Goal: Task Accomplishment & Management: Manage account settings

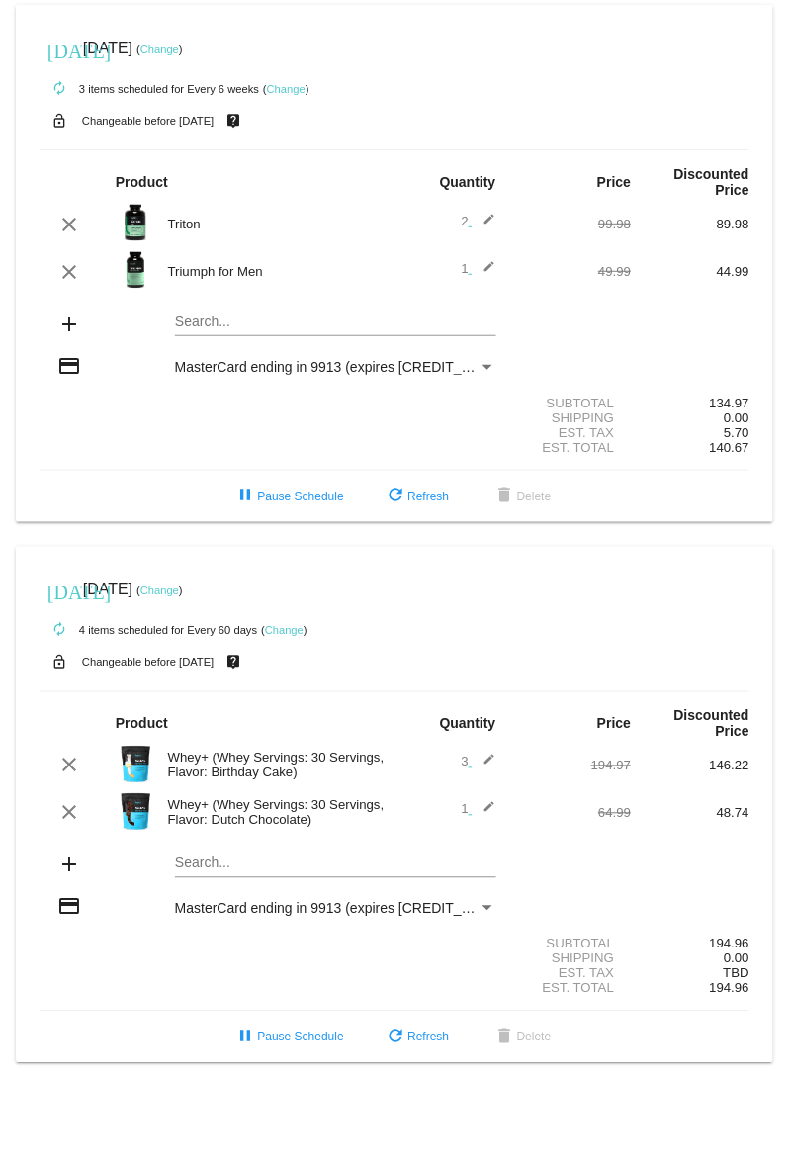
click at [179, 591] on link "Change" at bounding box center [159, 592] width 39 height 12
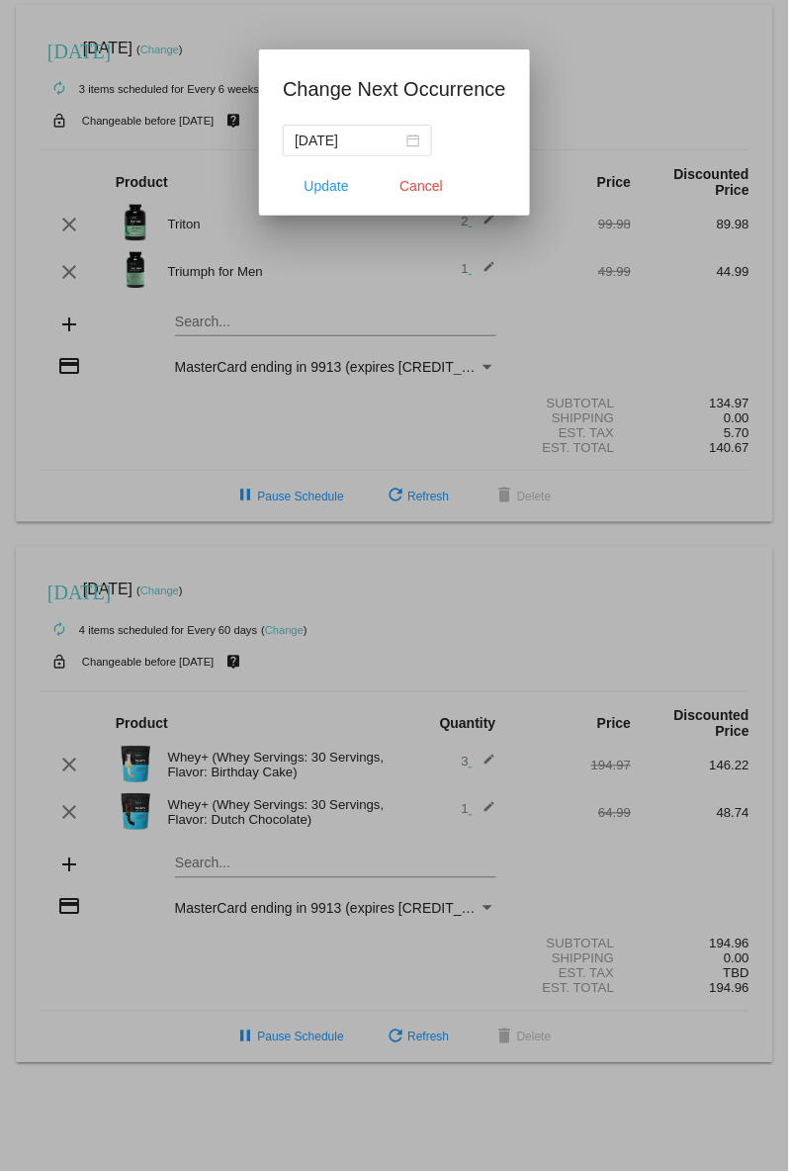
click at [116, 496] on div at bounding box center [394, 586] width 789 height 1172
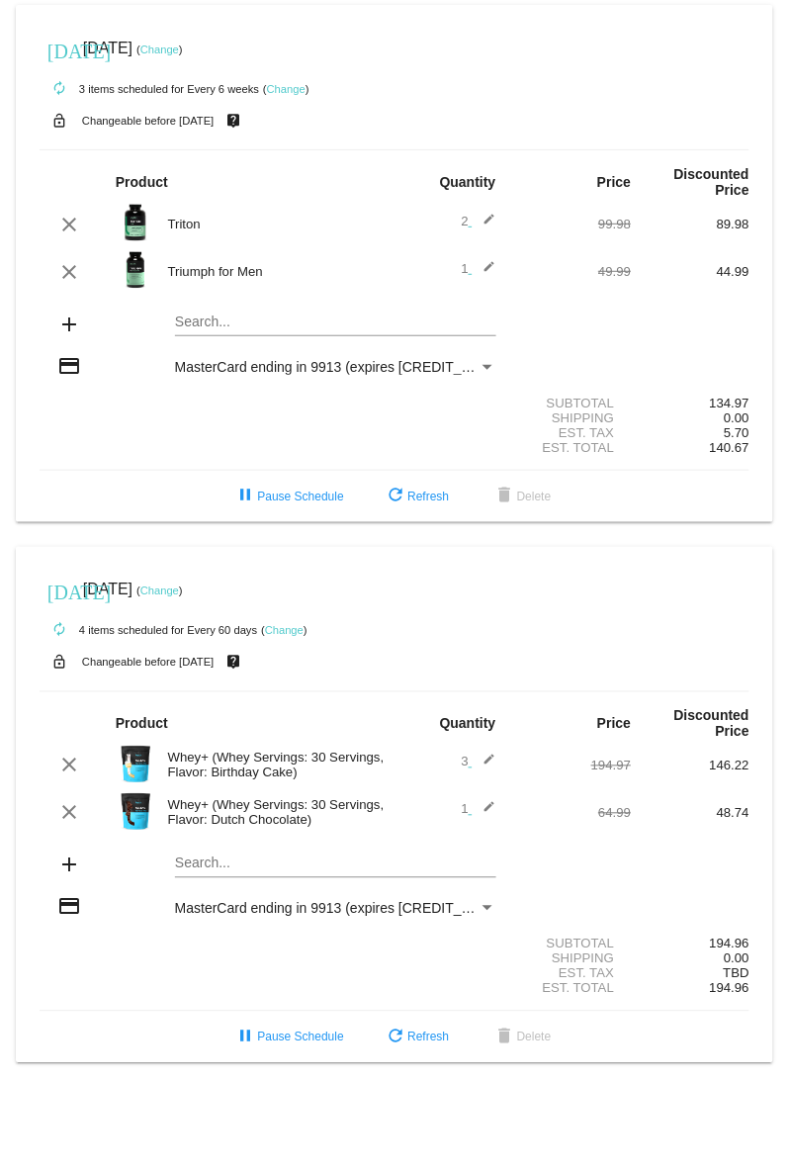
click at [179, 586] on link "Change" at bounding box center [159, 592] width 39 height 12
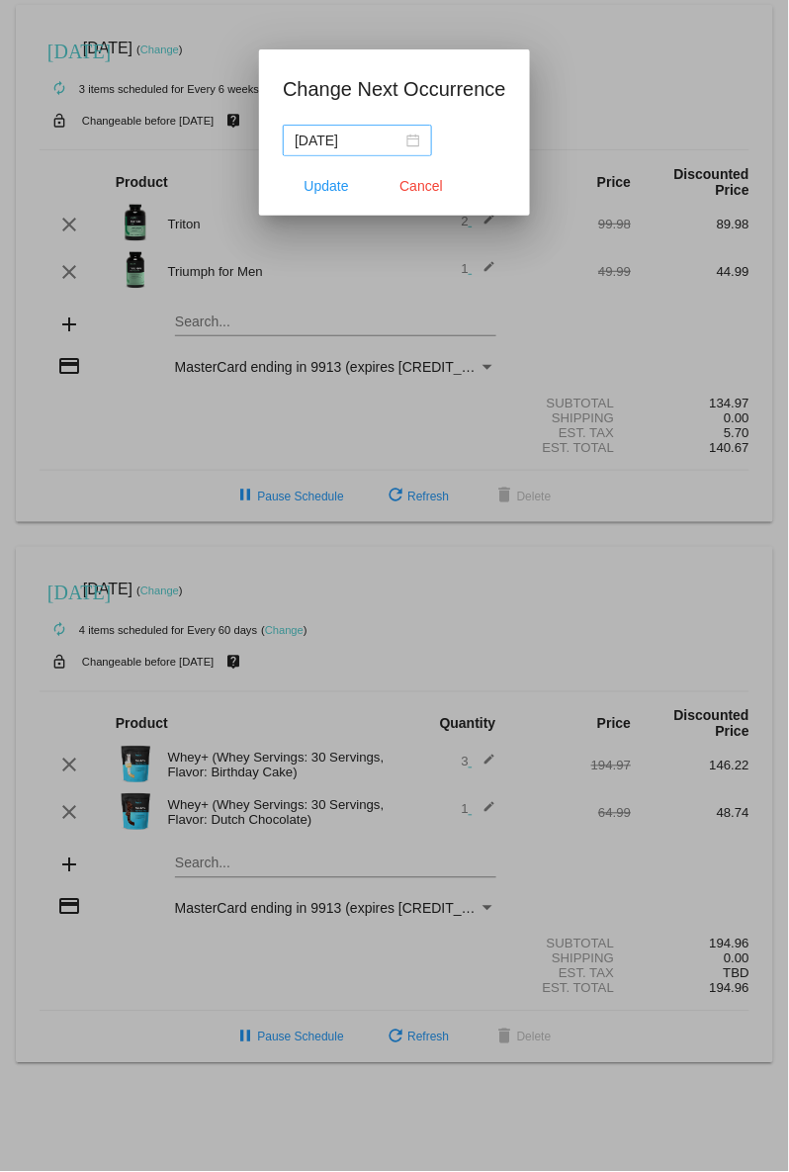
click at [408, 138] on div "[DATE]" at bounding box center [358, 141] width 126 height 22
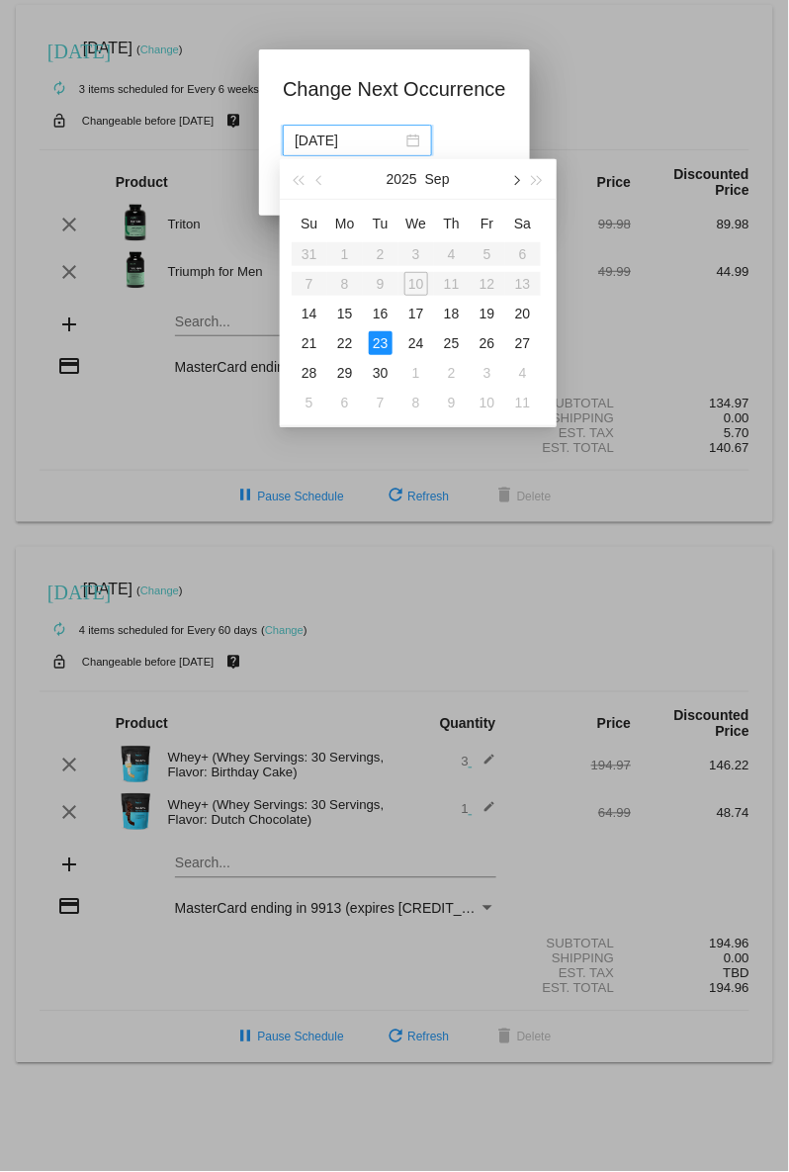
click at [519, 180] on span "button" at bounding box center [515, 180] width 10 height 10
click at [381, 338] on div "21" at bounding box center [381, 343] width 24 height 24
type input "[DATE]"
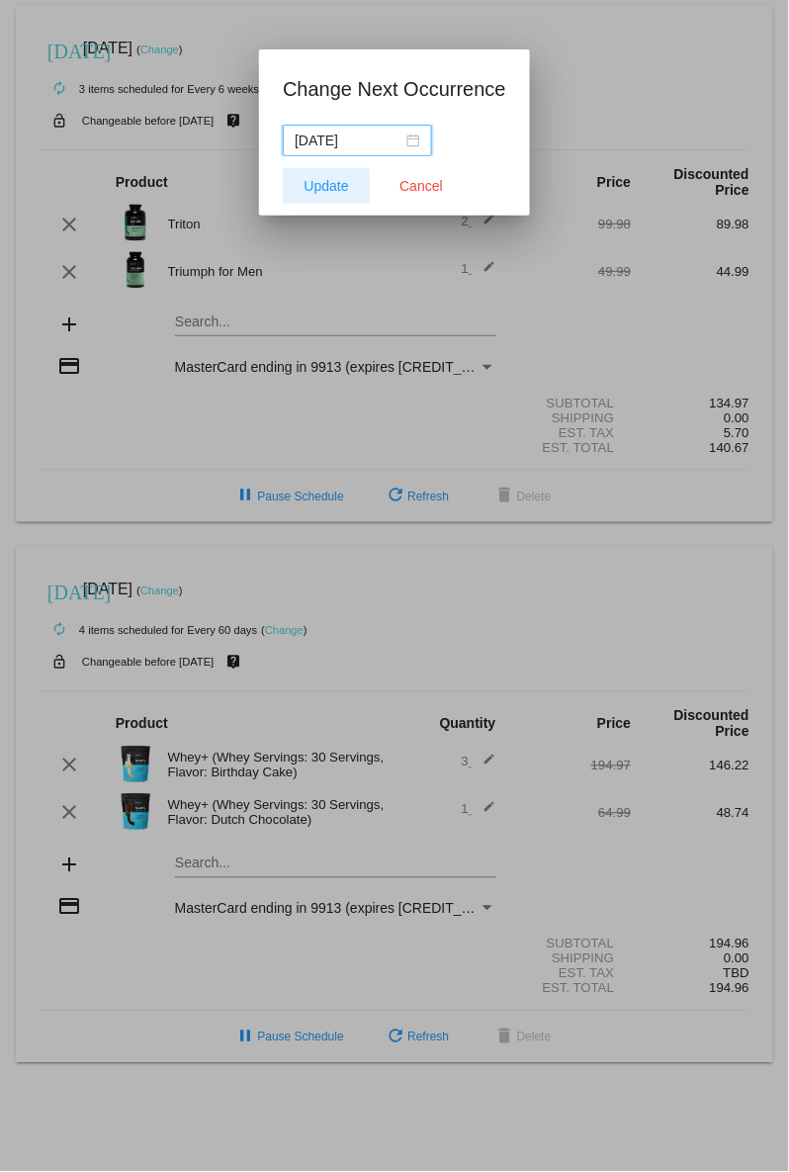
click at [337, 187] on span "Update" at bounding box center [327, 186] width 45 height 16
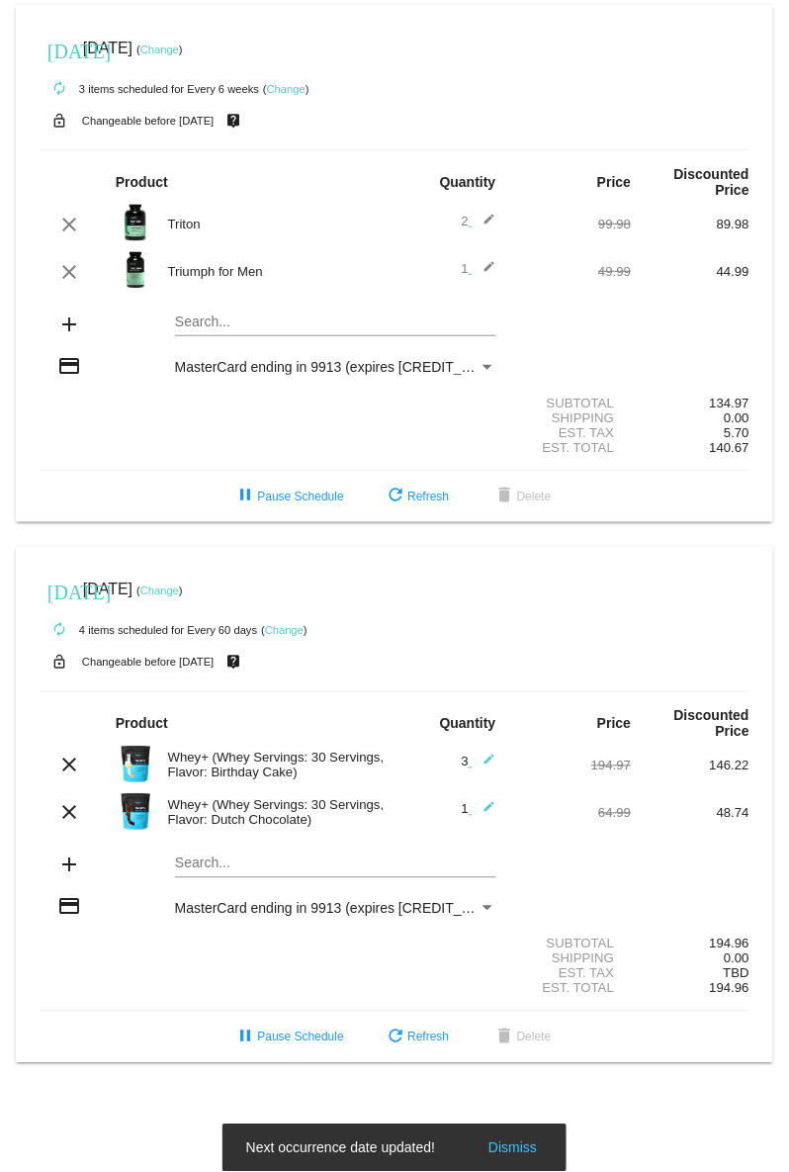
click at [299, 626] on link "Change" at bounding box center [284, 631] width 39 height 12
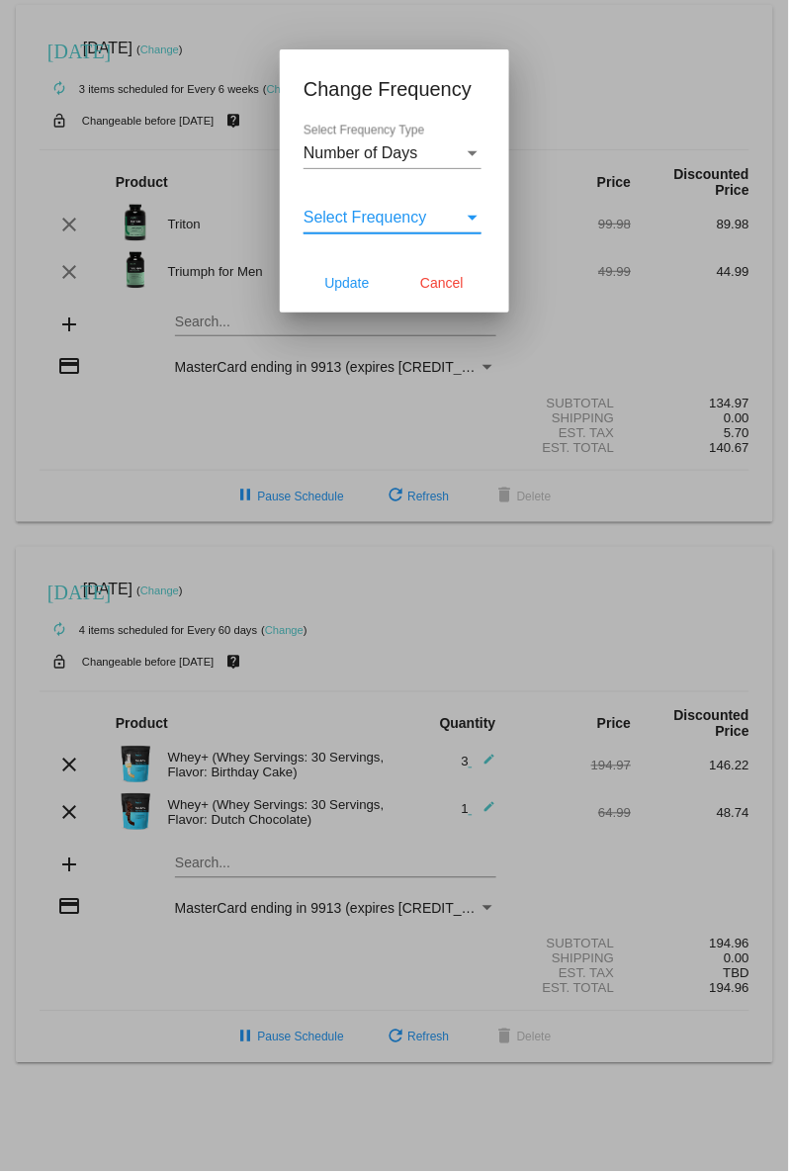
click at [468, 210] on div "Select Frequency" at bounding box center [473, 218] width 18 height 18
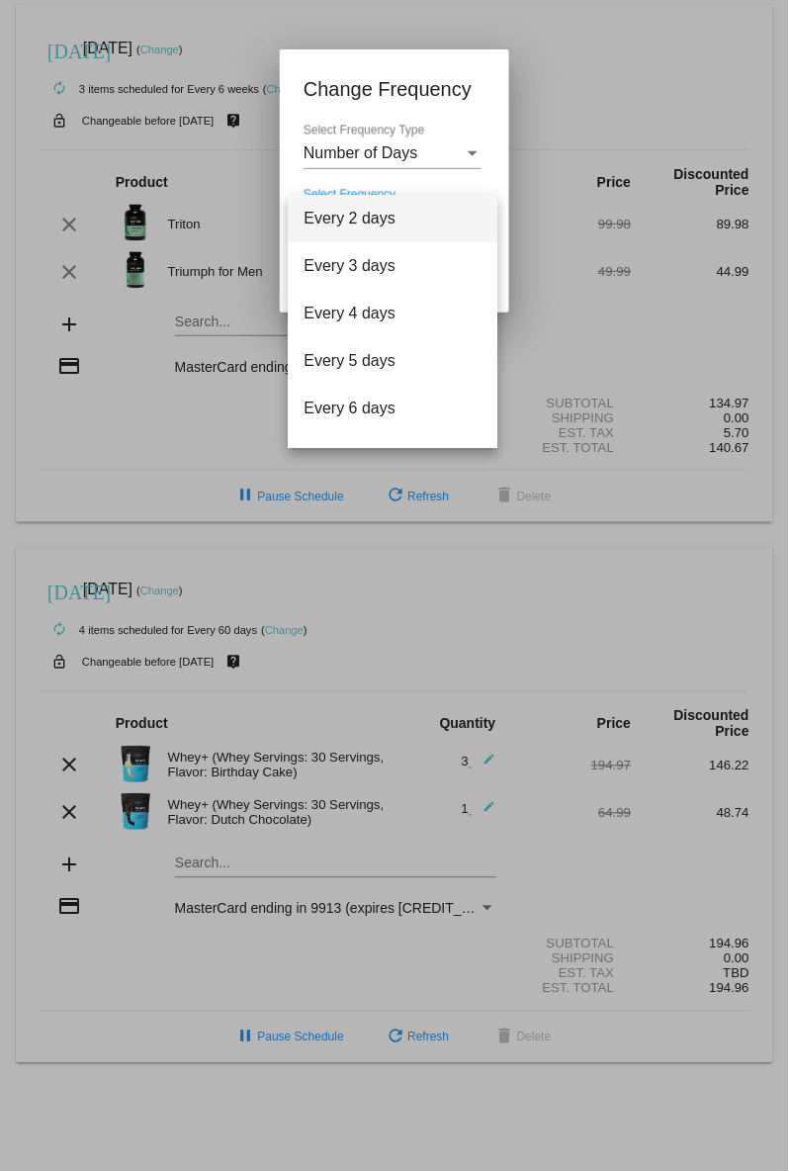
click at [468, 210] on span "Every 2 days" at bounding box center [393, 218] width 178 height 47
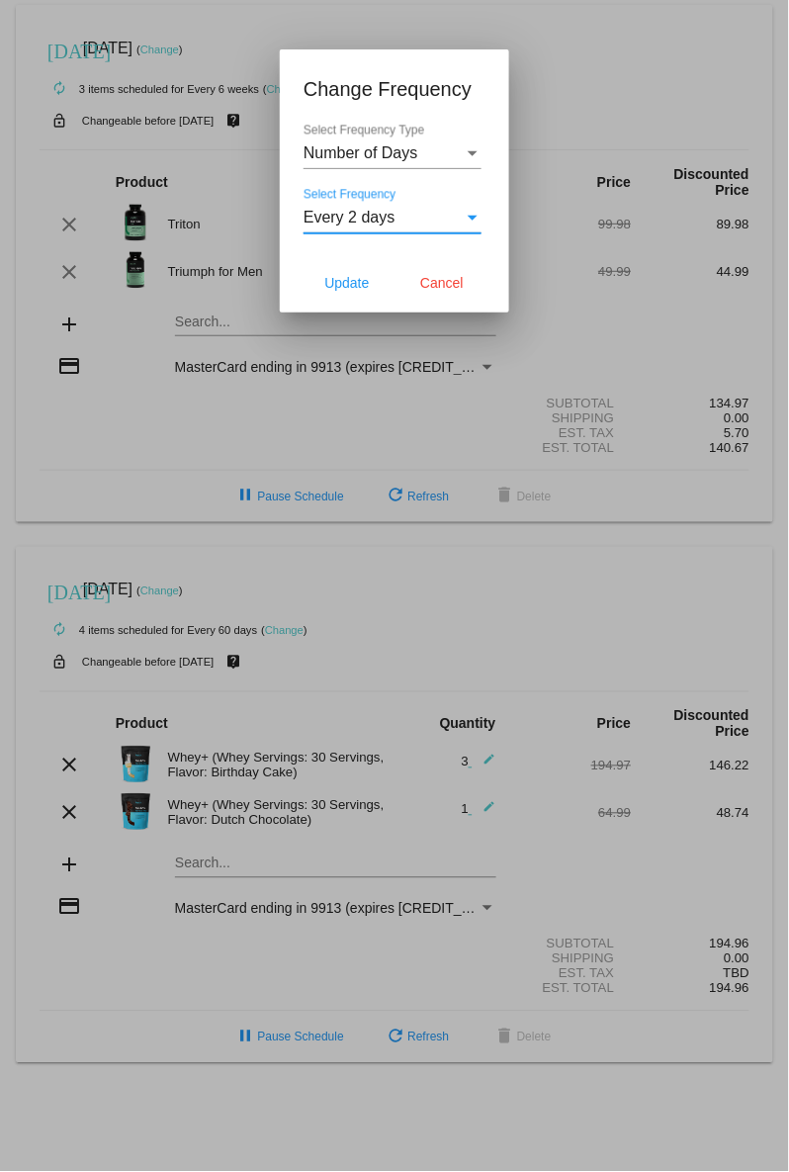
click at [468, 147] on div "Select Frequency Type" at bounding box center [473, 153] width 18 height 18
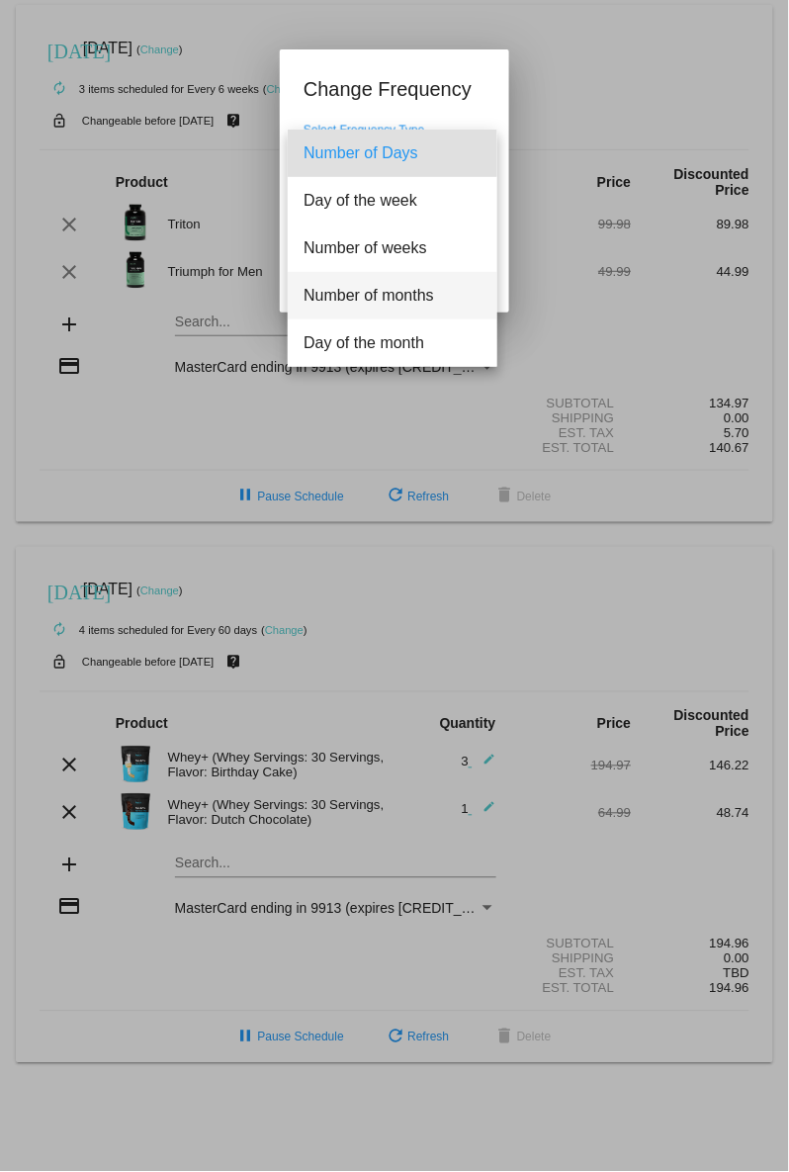
click at [431, 299] on span "Number of months" at bounding box center [393, 295] width 178 height 47
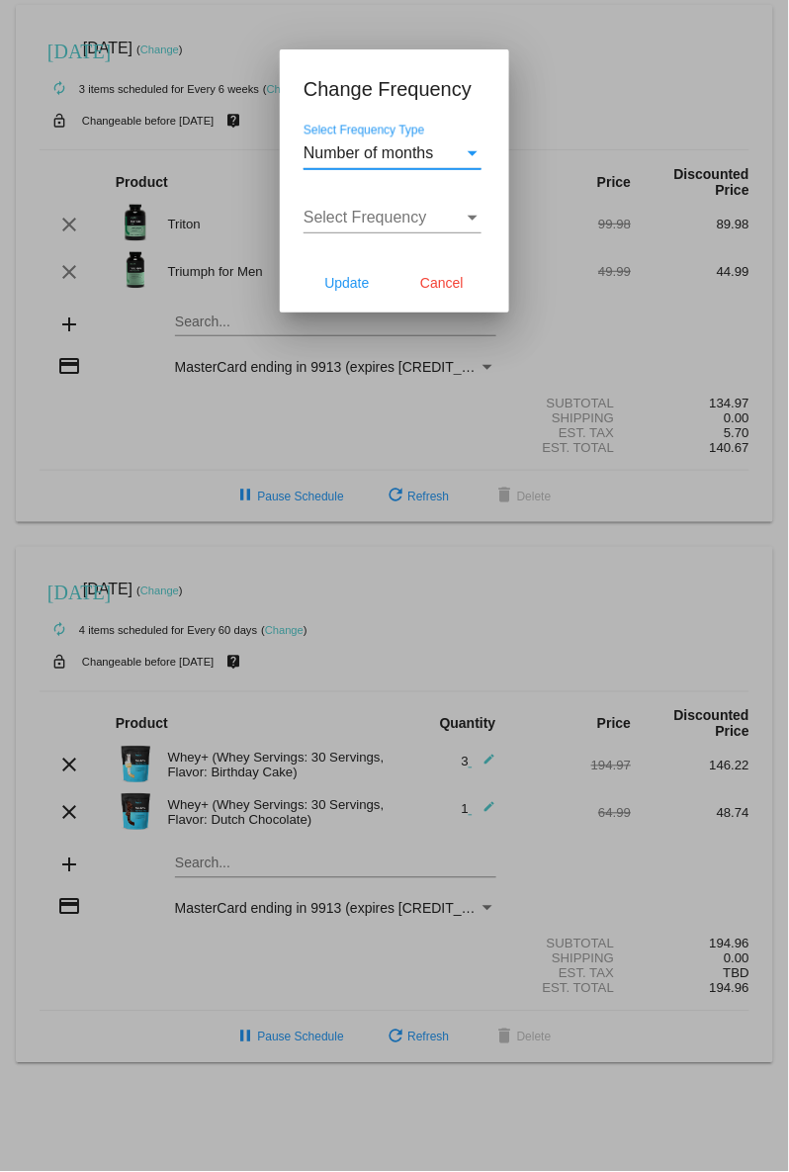
click at [461, 214] on div "Select Frequency" at bounding box center [384, 218] width 160 height 18
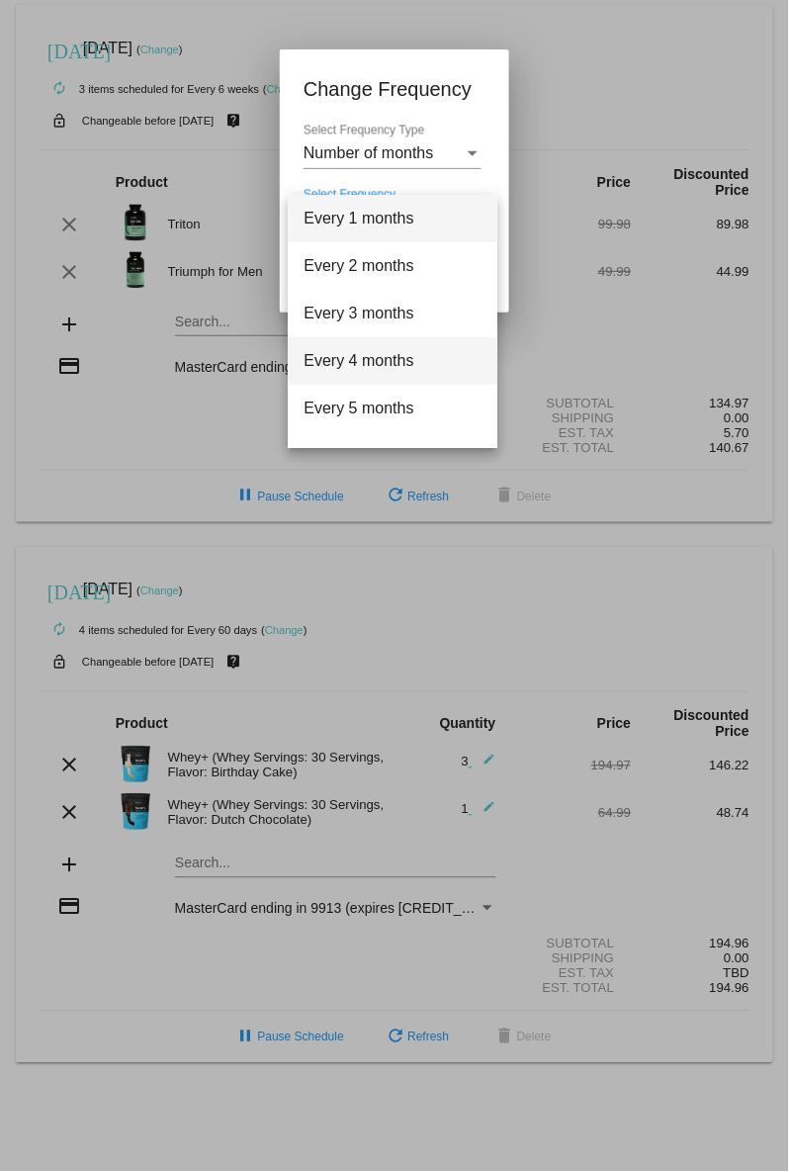
click at [427, 353] on span "Every 4 months" at bounding box center [393, 360] width 178 height 47
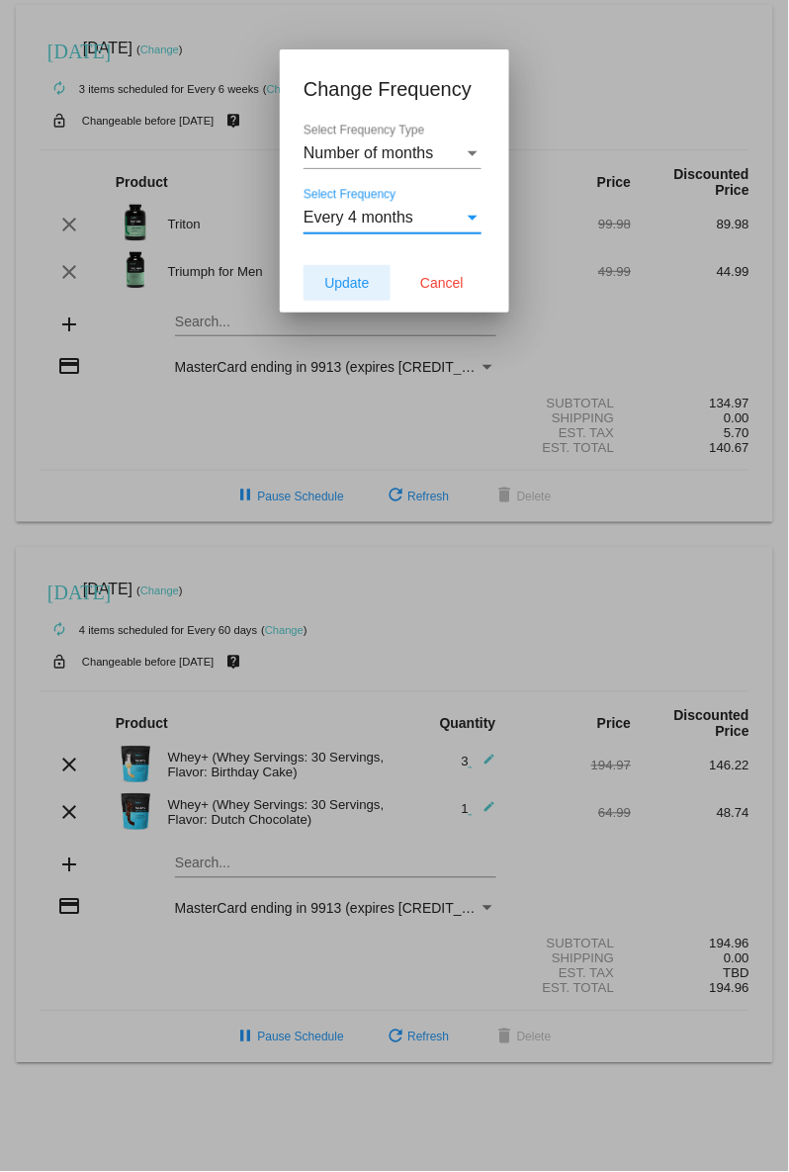
click at [361, 279] on span "Update" at bounding box center [346, 283] width 45 height 16
